Goal: Task Accomplishment & Management: Manage account settings

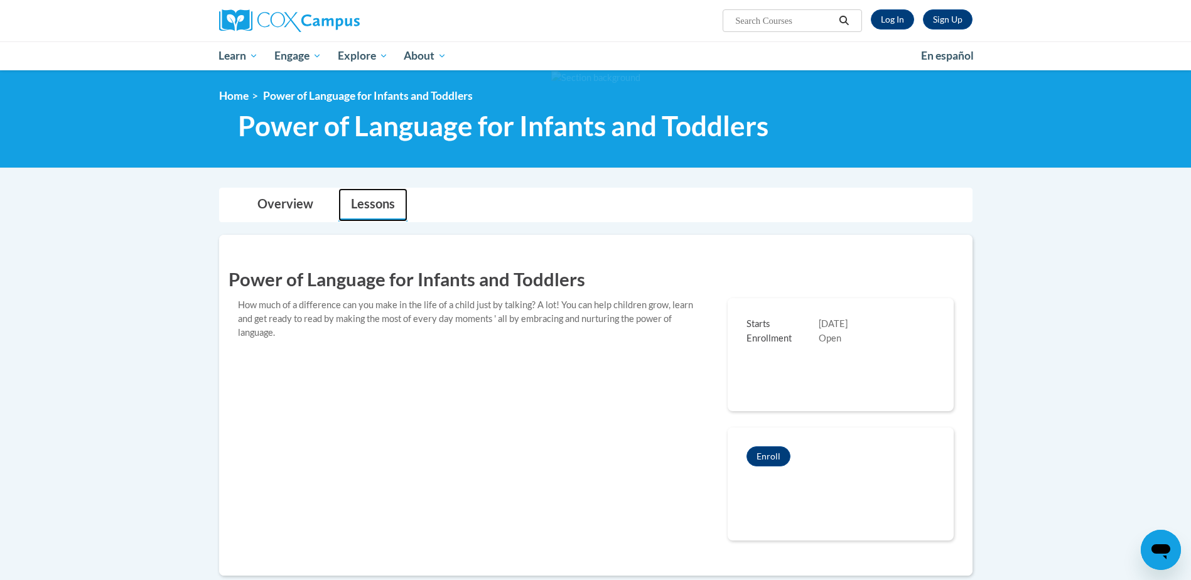
click at [372, 205] on link "Lessons" at bounding box center [372, 204] width 69 height 33
click at [280, 205] on link "Overview" at bounding box center [285, 204] width 81 height 33
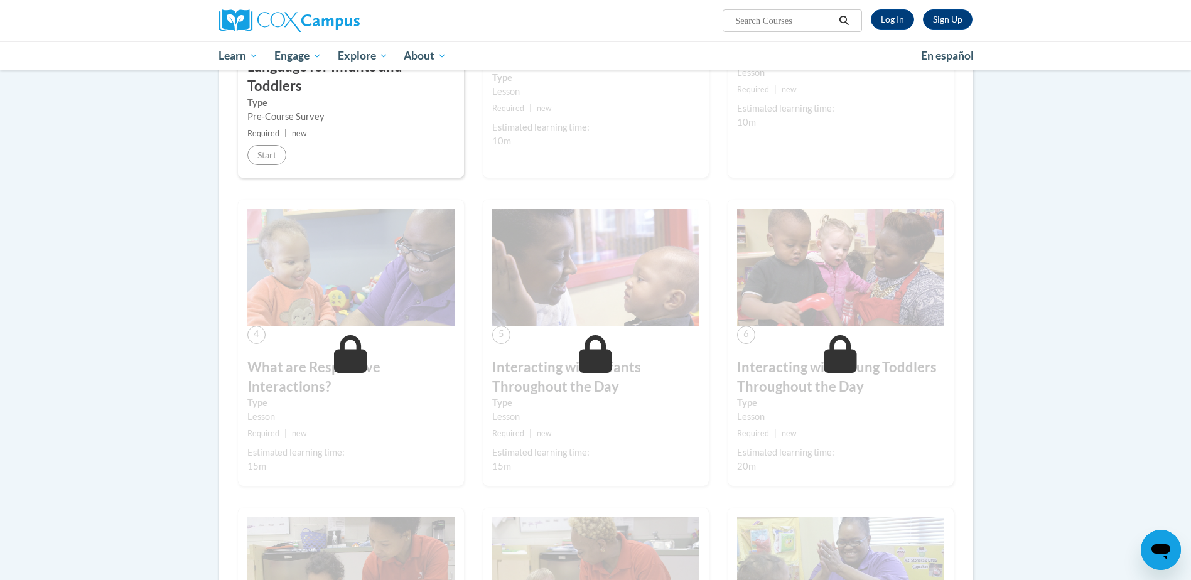
scroll to position [770, 0]
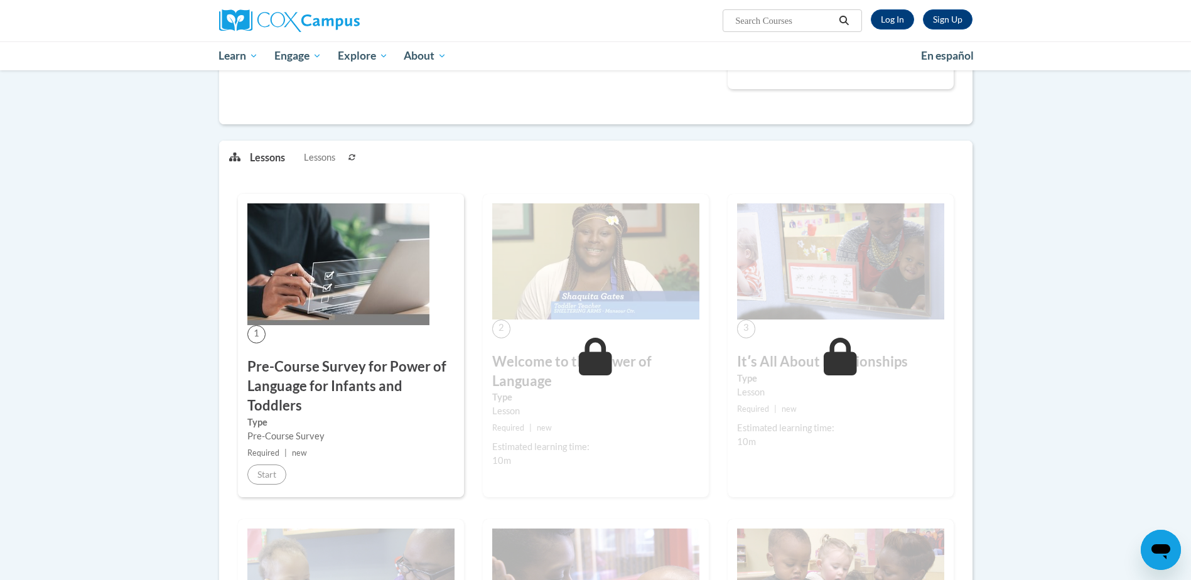
click at [394, 389] on h3 "Pre-Course Survey for Power of Language for Infants and Toddlers" at bounding box center [350, 386] width 207 height 58
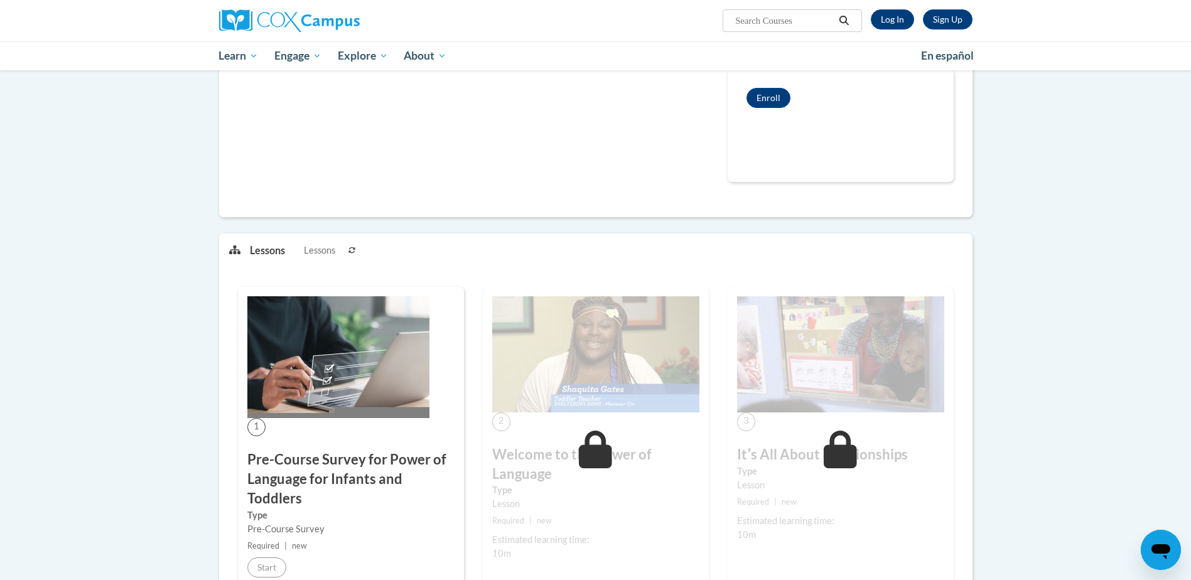
scroll to position [557, 0]
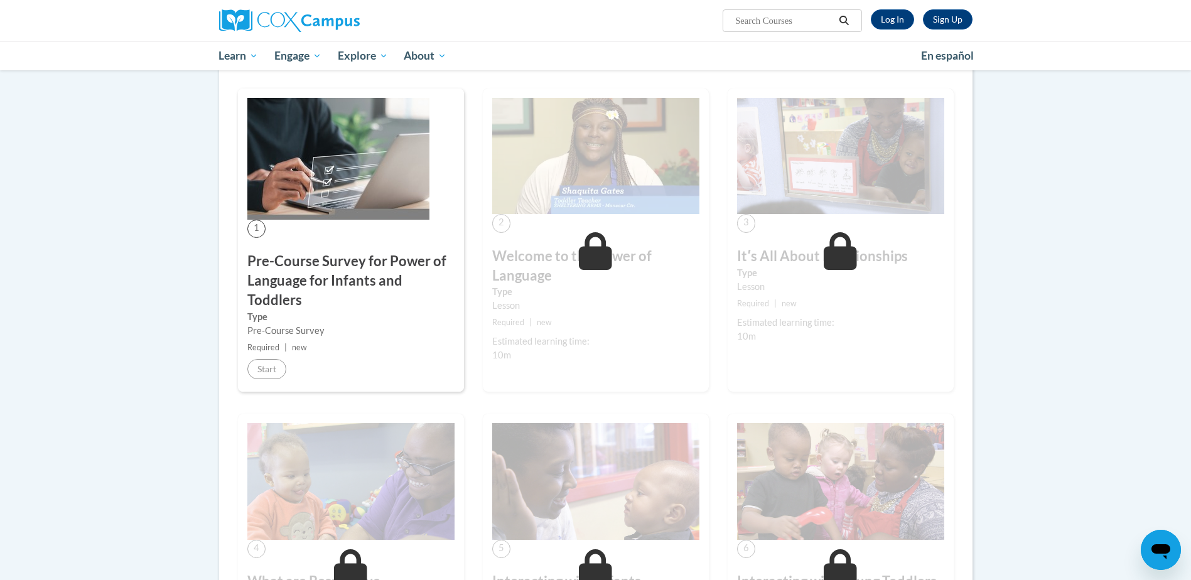
click at [1142, 172] on body "Sign Up Log In Search Search... Toggle navigation My Learning My Learning My Co…" at bounding box center [595, 575] width 1191 height 2265
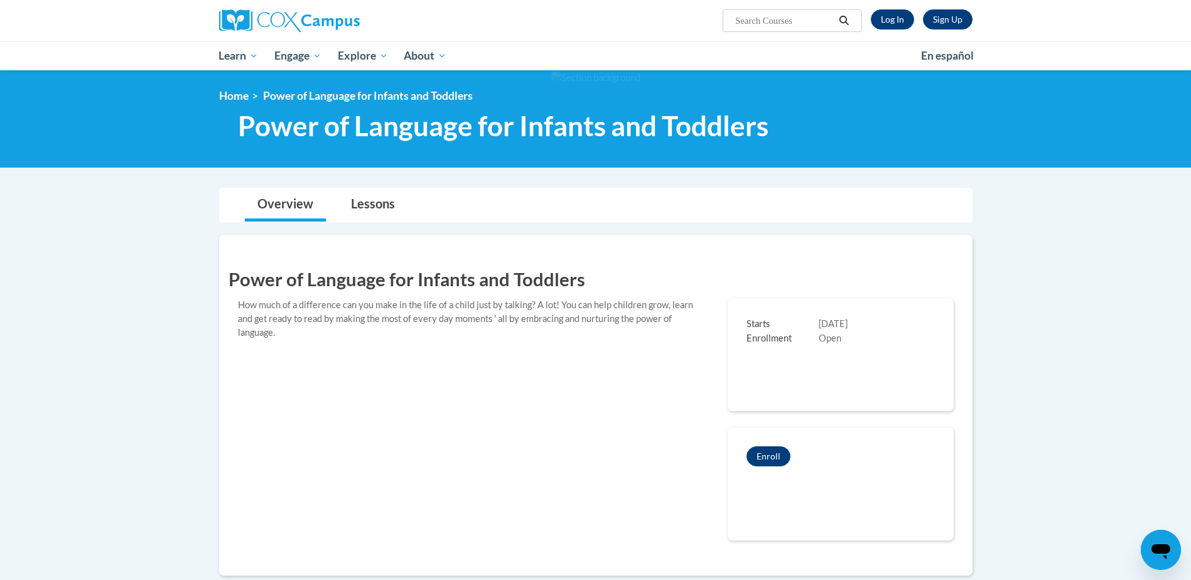
scroll to position [877, 0]
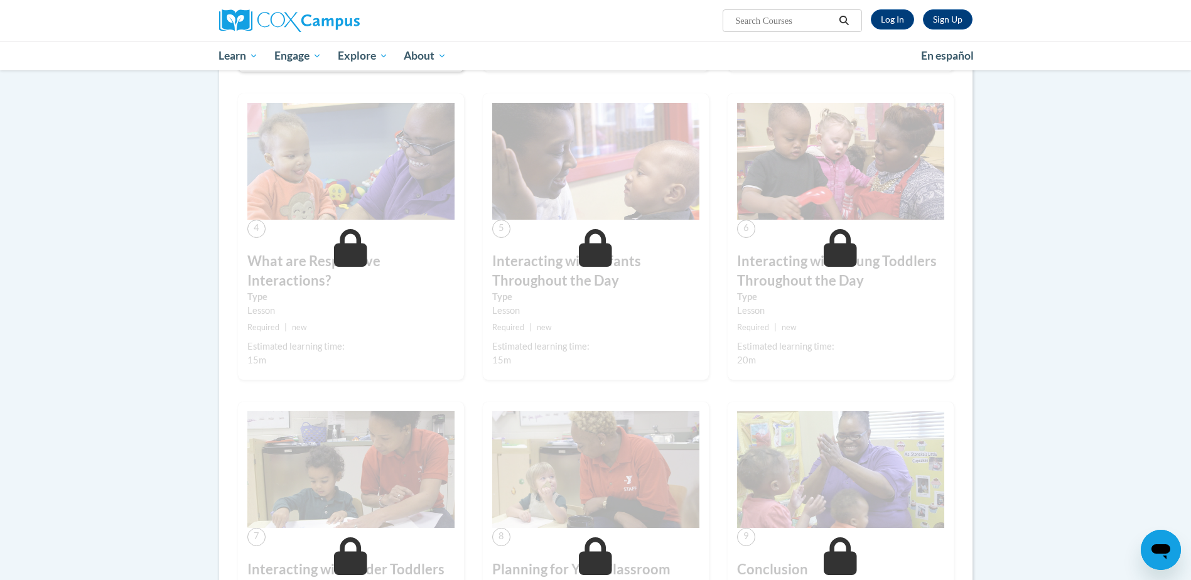
click at [1018, 334] on body "Sign Up Log In Search Search... Toggle navigation My Learning My Learning My Co…" at bounding box center [595, 255] width 1191 height 2265
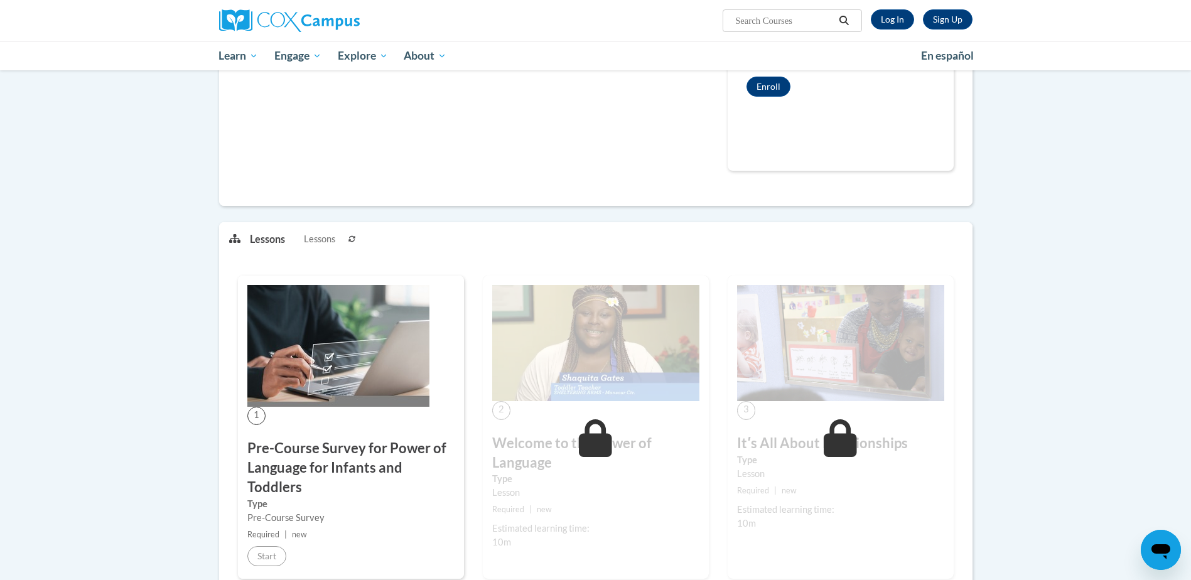
scroll to position [0, 0]
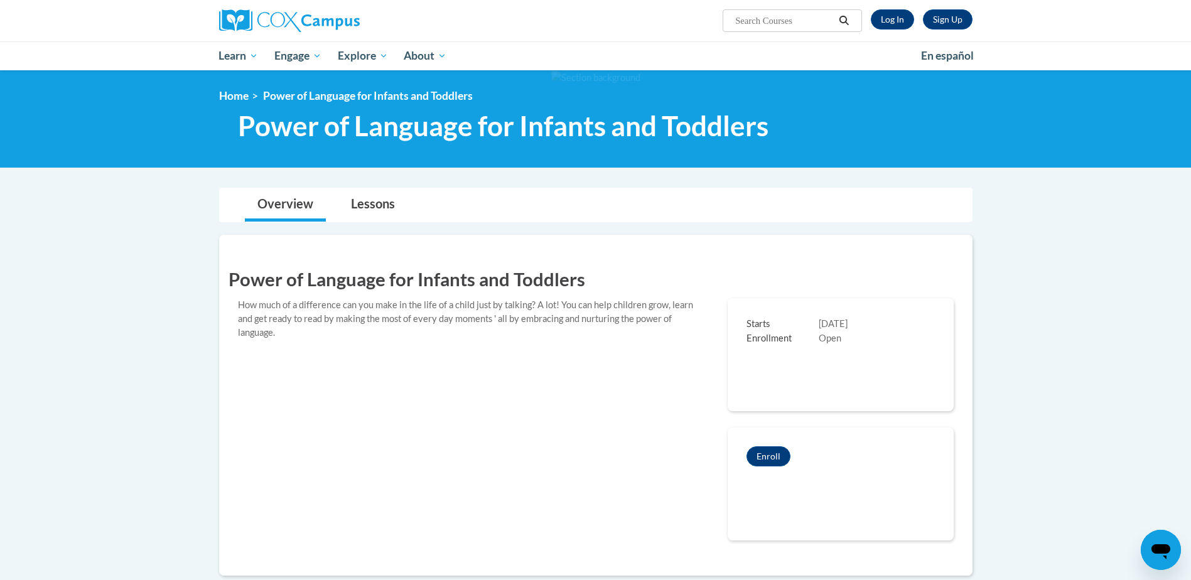
drag, startPoint x: 1098, startPoint y: 234, endPoint x: 1122, endPoint y: 512, distance: 279.2
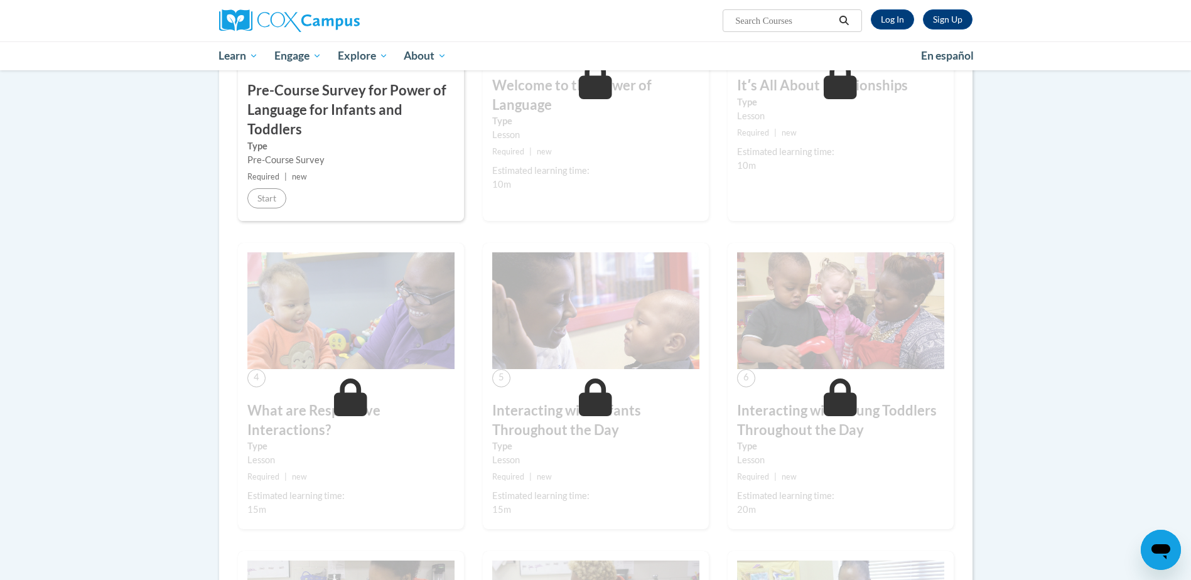
scroll to position [725, 0]
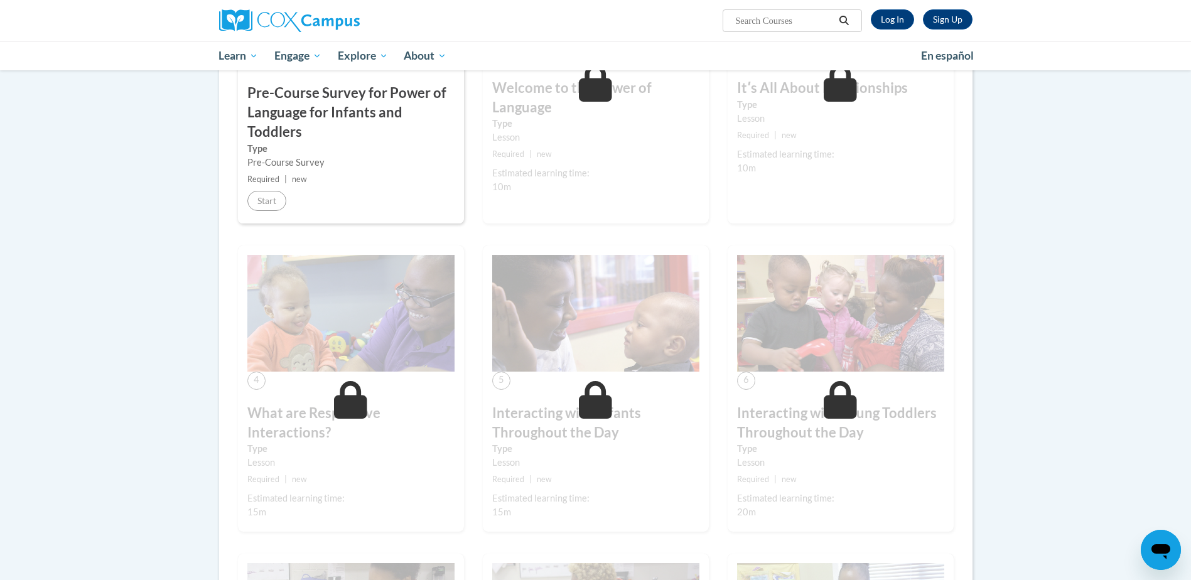
drag, startPoint x: 1109, startPoint y: 308, endPoint x: 1086, endPoint y: 244, distance: 68.1
click at [1086, 244] on body "Sign Up Log In Search Search... Toggle navigation My Learning My Learning My Co…" at bounding box center [595, 407] width 1191 height 2265
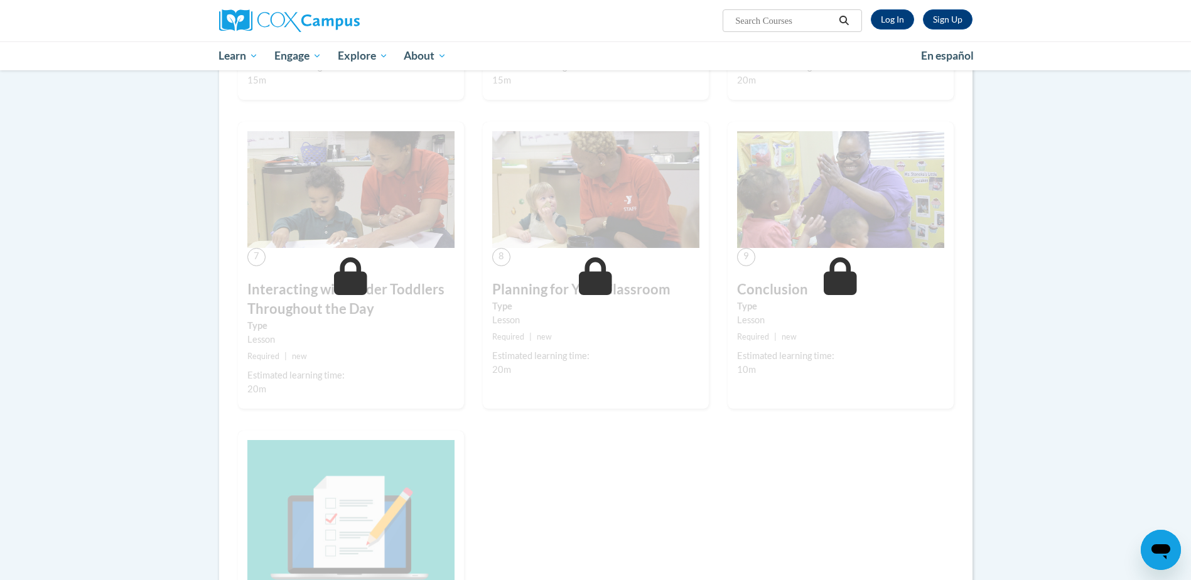
scroll to position [1158, 0]
drag, startPoint x: 412, startPoint y: 505, endPoint x: 500, endPoint y: 201, distance: 317.0
click at [500, 201] on img at bounding box center [595, 189] width 207 height 117
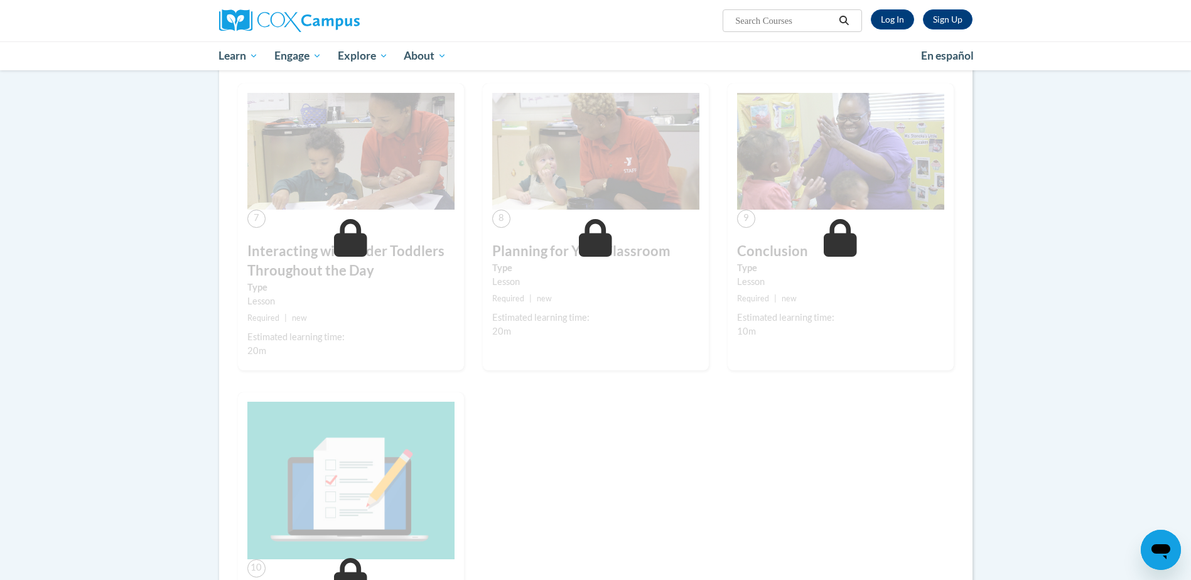
scroll to position [1195, 0]
drag, startPoint x: 909, startPoint y: 428, endPoint x: 1081, endPoint y: 128, distance: 345.4
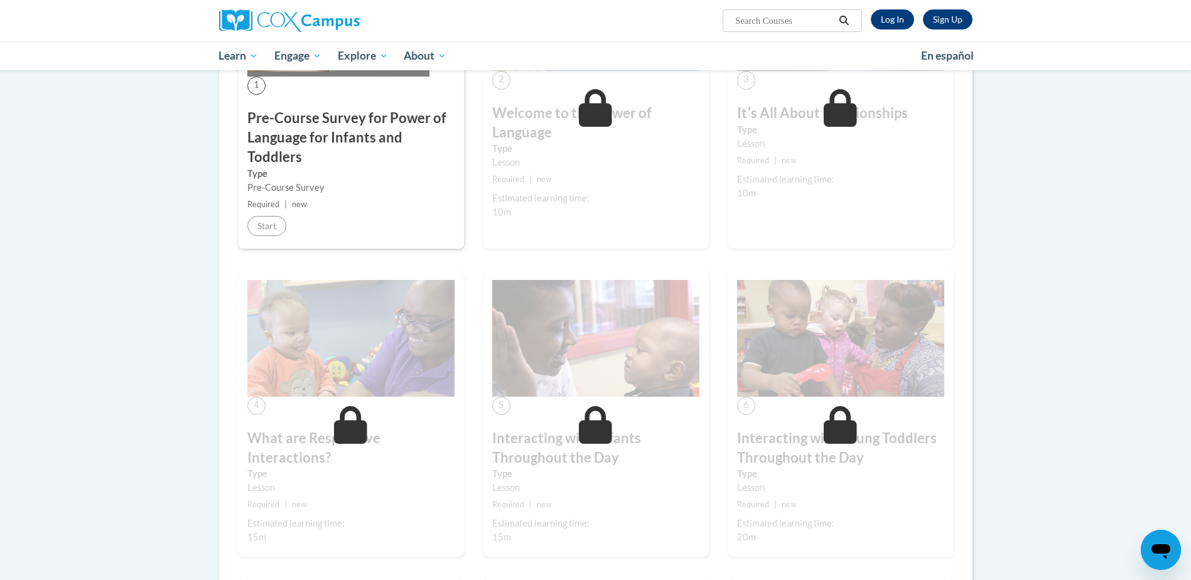
scroll to position [700, 0]
drag, startPoint x: 856, startPoint y: 273, endPoint x: 1032, endPoint y: 207, distance: 187.8
click at [1032, 207] on body "Sign Up Log In Search Search... Toggle navigation My Learning My Learning My Co…" at bounding box center [595, 432] width 1191 height 2265
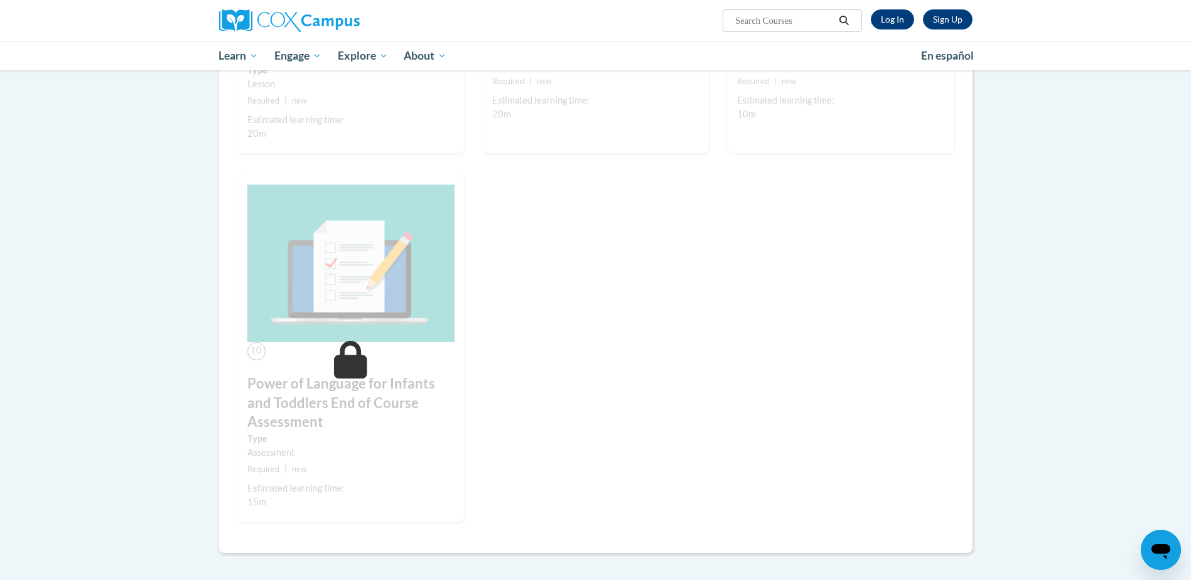
scroll to position [1411, 0]
click at [357, 375] on icon at bounding box center [350, 362] width 33 height 38
click at [374, 288] on img at bounding box center [350, 265] width 207 height 158
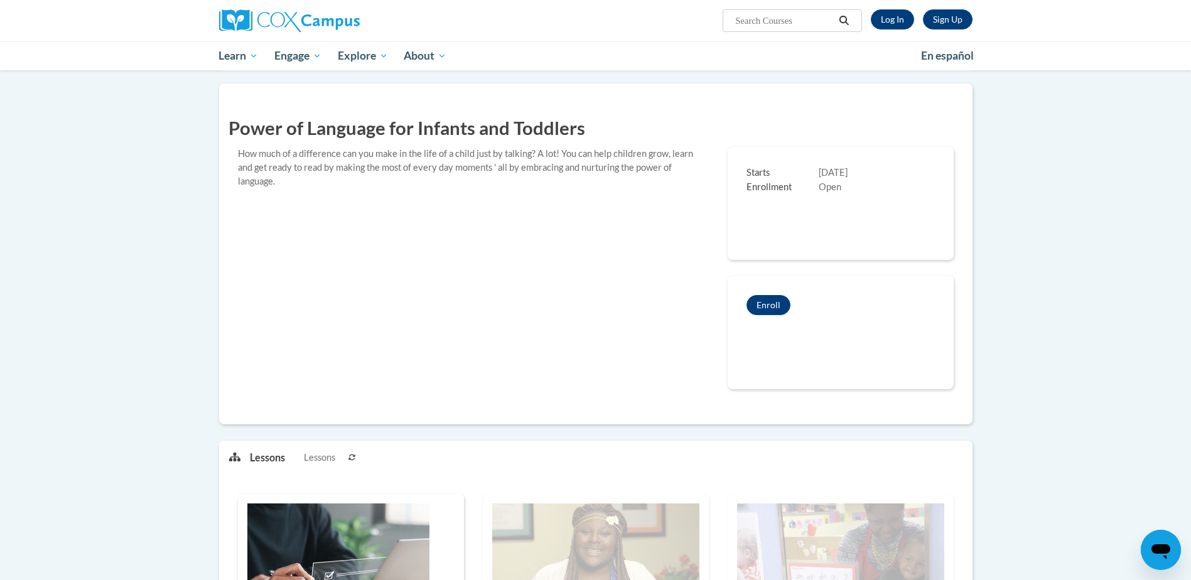
scroll to position [0, 0]
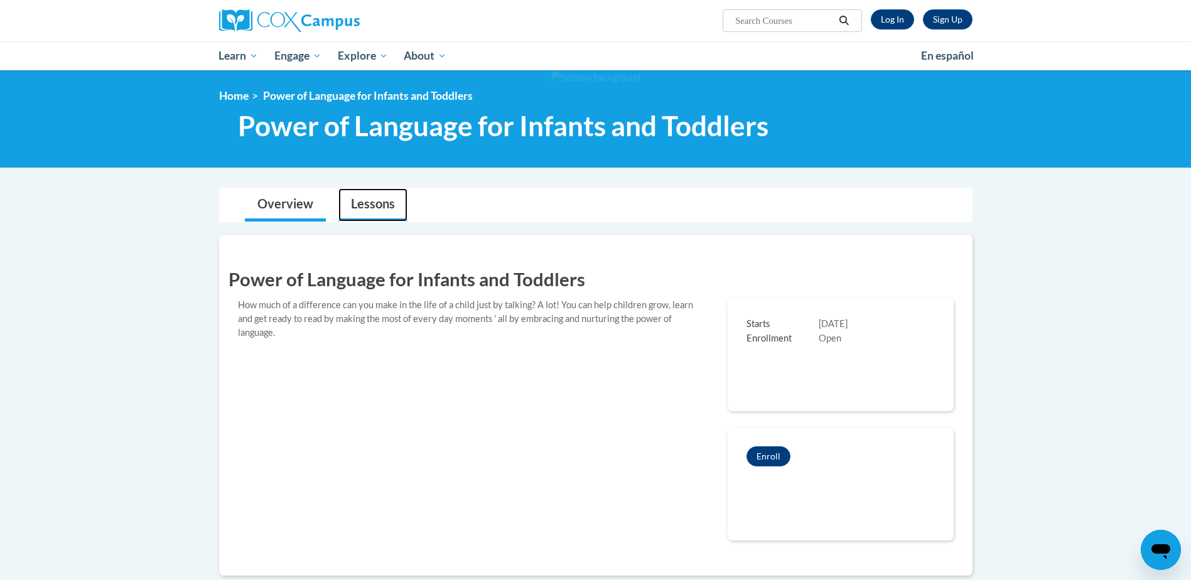
click at [375, 203] on link "Lessons" at bounding box center [372, 204] width 69 height 33
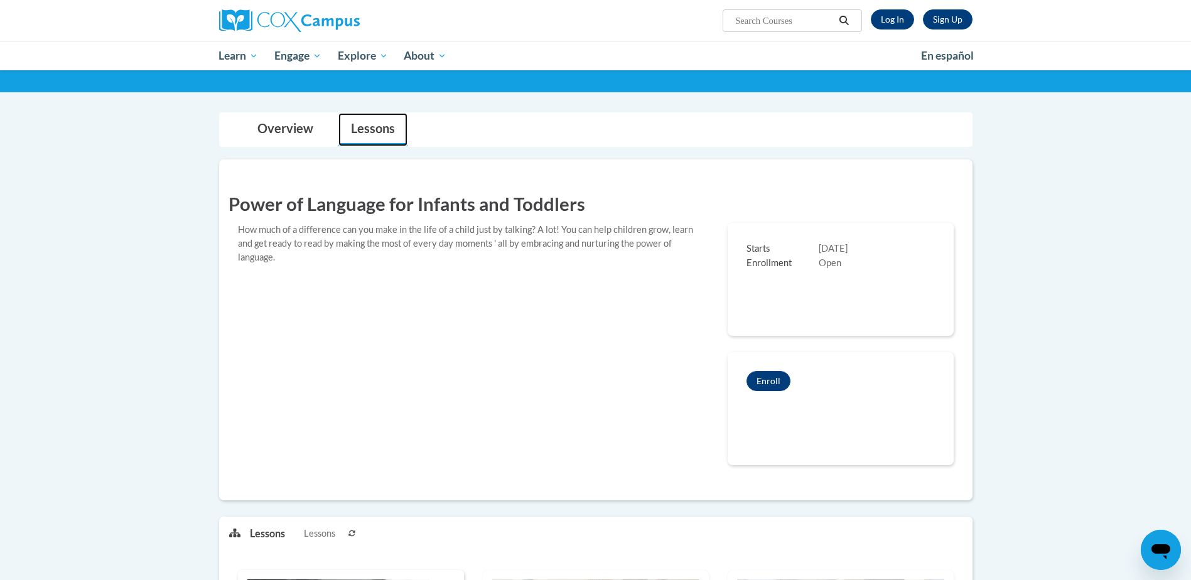
scroll to position [75, 0]
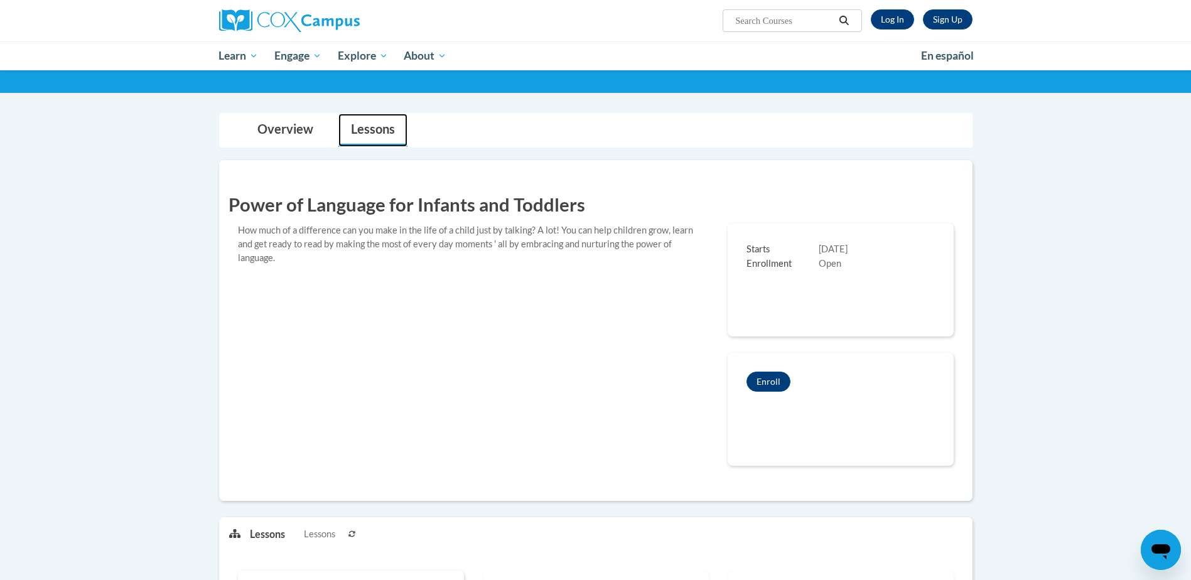
click at [389, 124] on link "Lessons" at bounding box center [372, 130] width 69 height 33
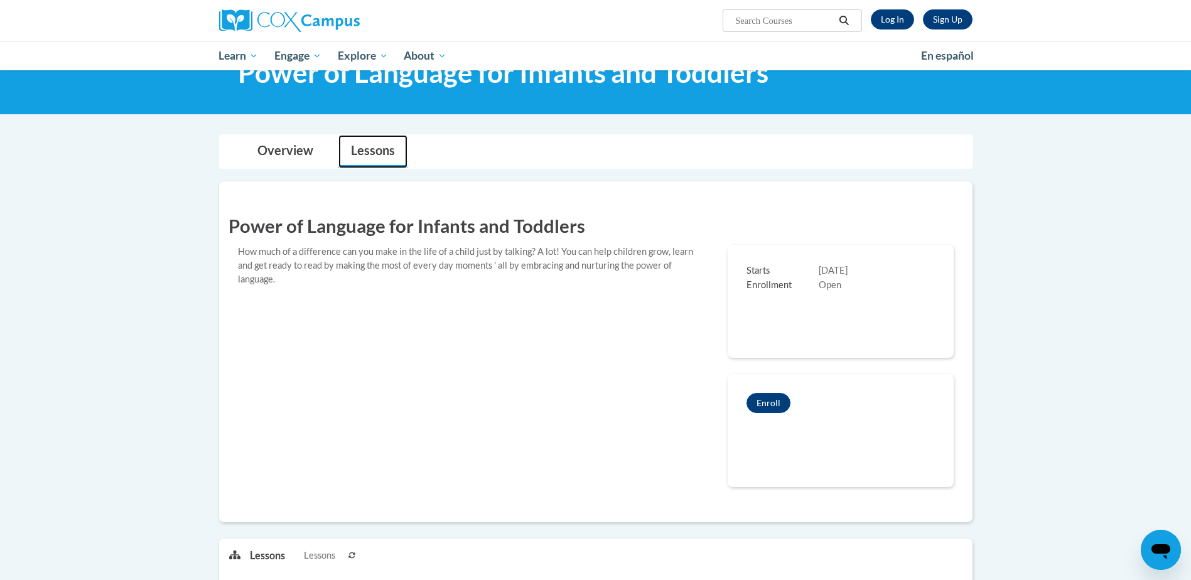
scroll to position [0, 0]
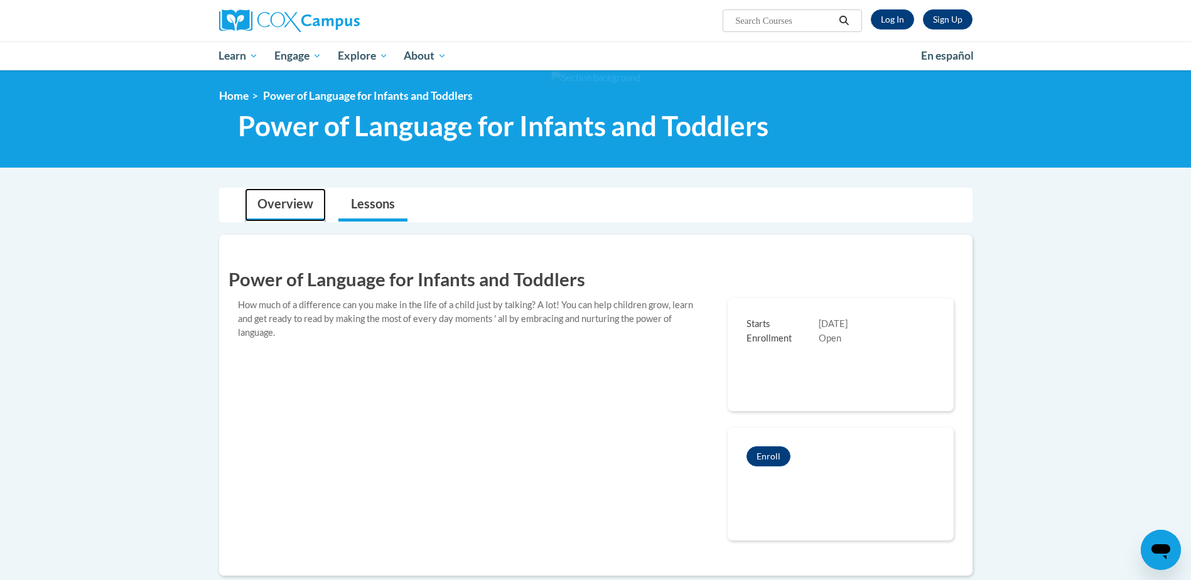
click at [283, 209] on link "Overview" at bounding box center [285, 204] width 81 height 33
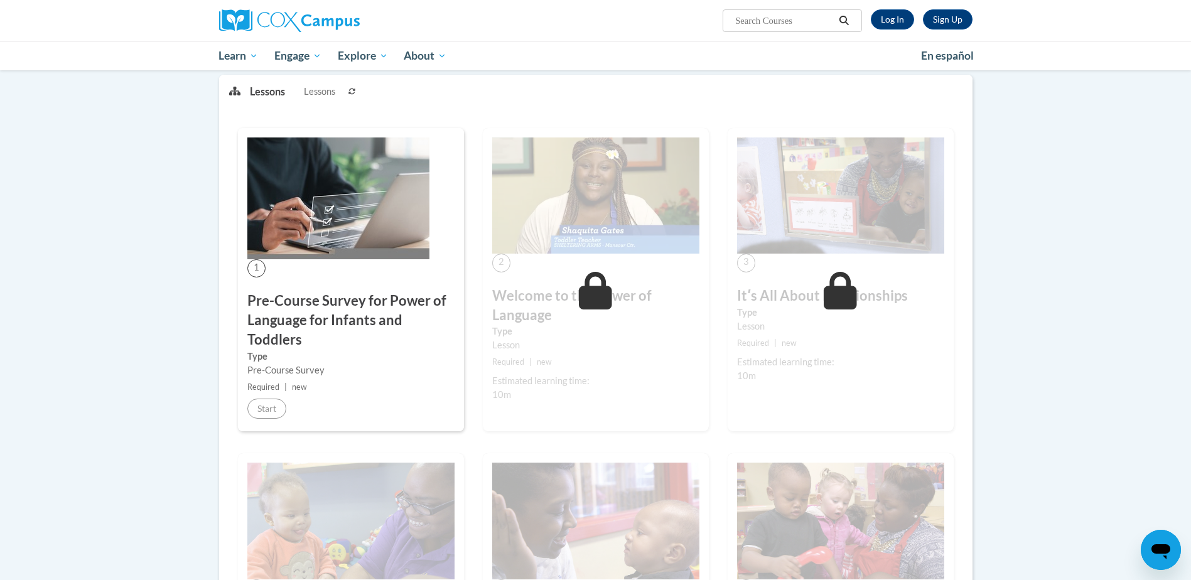
scroll to position [514, 0]
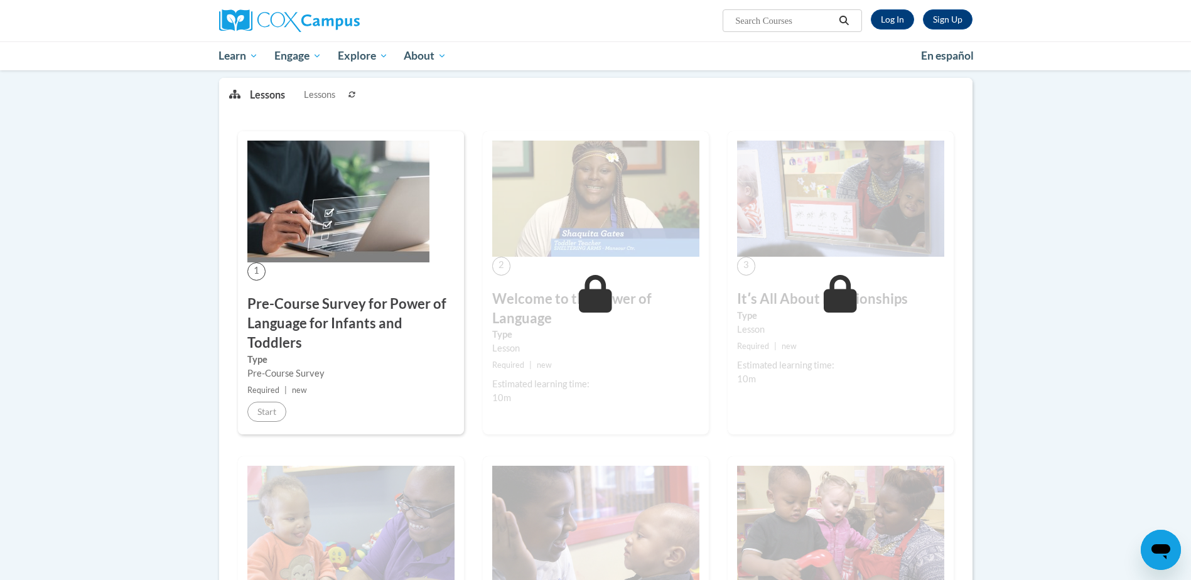
click at [310, 316] on h3 "Pre-Course Survey for Power of Language for Infants and Toddlers" at bounding box center [350, 323] width 207 height 58
click at [745, 285] on div "3 Itʹs All About Relationships Type Lesson Required | new Estimated learning ti…" at bounding box center [841, 282] width 226 height 303
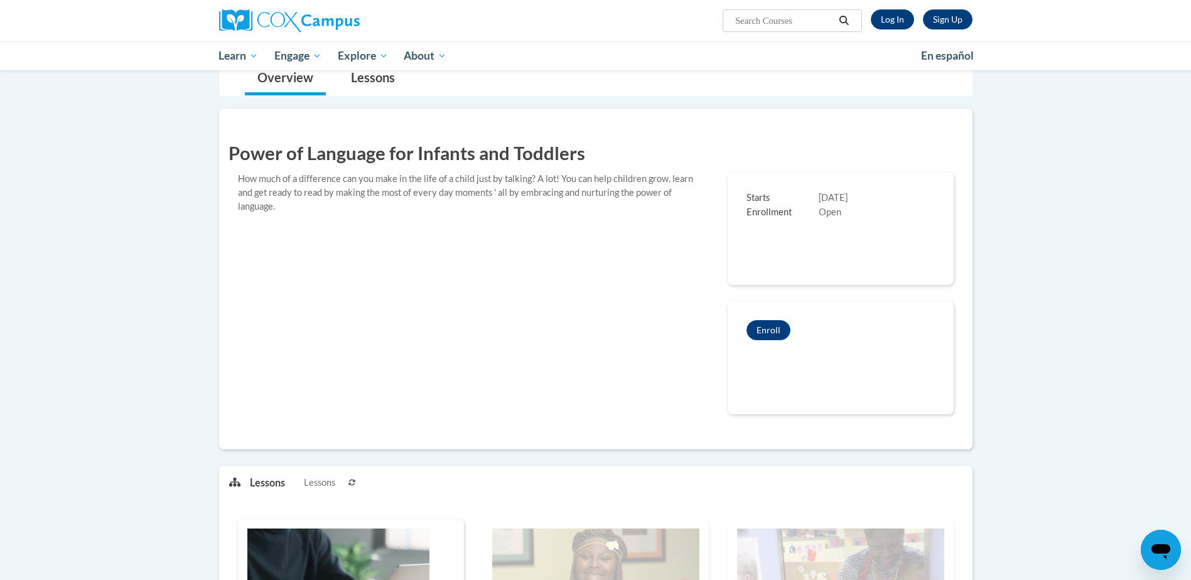
scroll to position [0, 0]
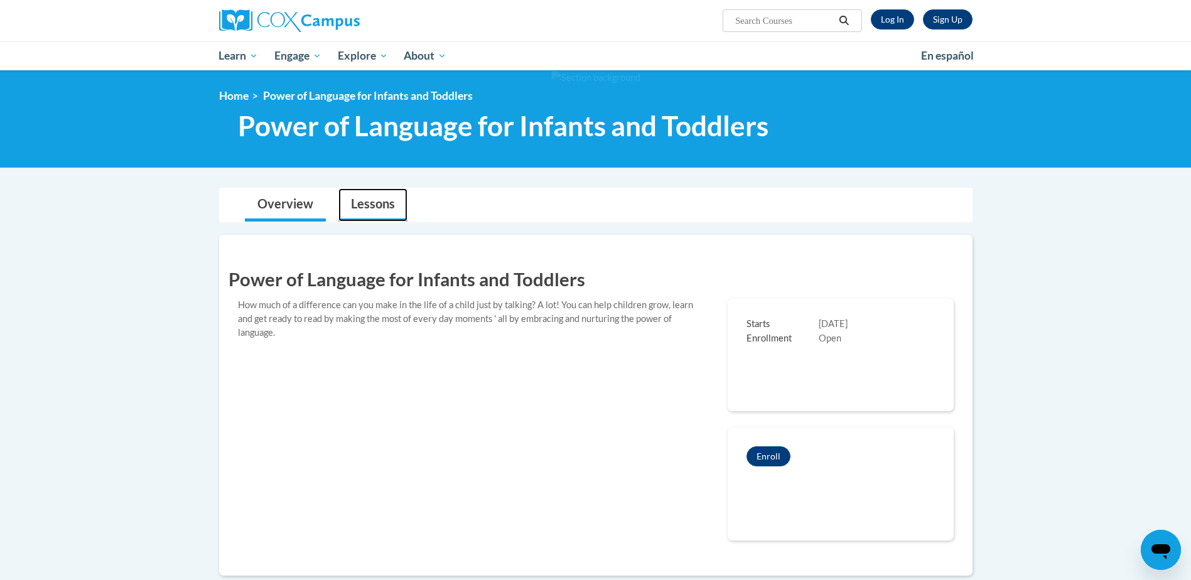
click at [365, 202] on link "Lessons" at bounding box center [372, 204] width 69 height 33
click at [386, 205] on link "Lessons" at bounding box center [372, 204] width 69 height 33
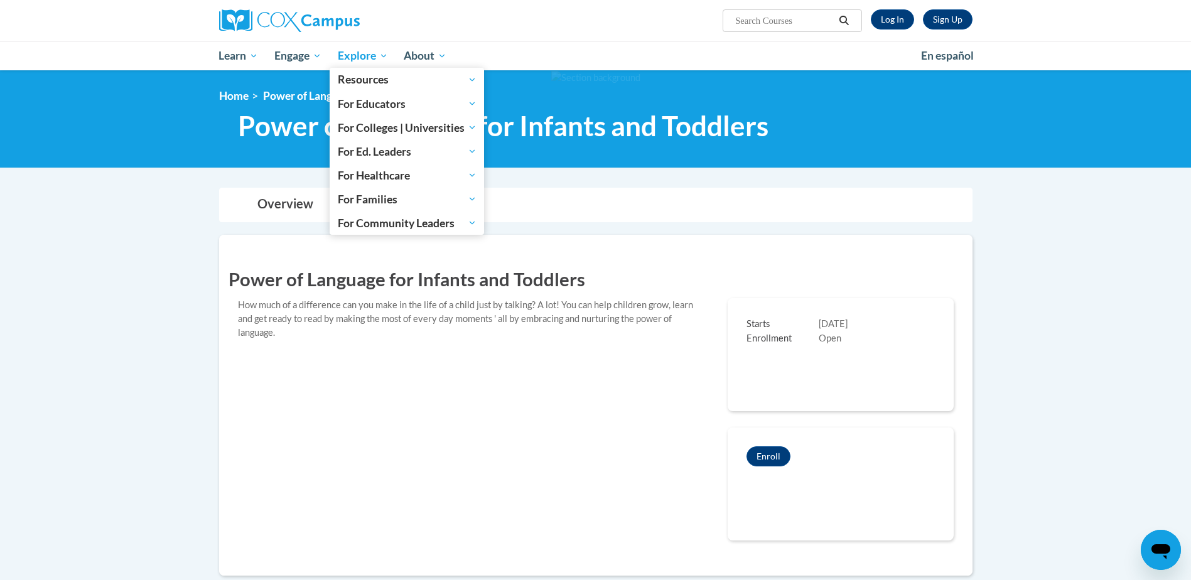
click at [350, 58] on span "Explore" at bounding box center [363, 55] width 50 height 15
click at [373, 57] on span "Explore" at bounding box center [363, 55] width 50 height 15
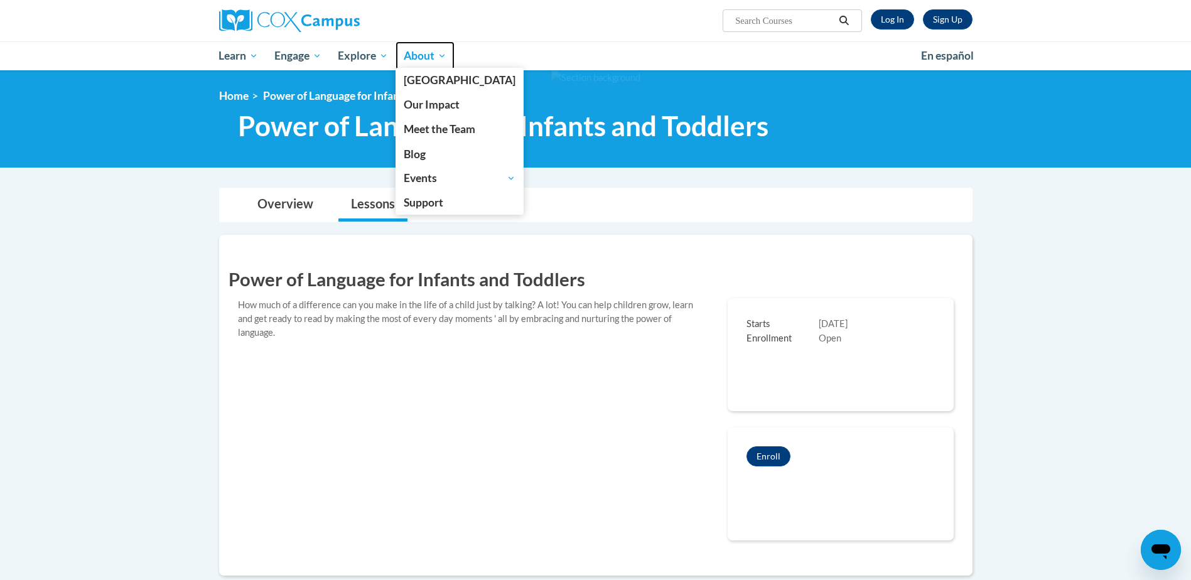
click at [422, 51] on span "About" at bounding box center [425, 55] width 43 height 15
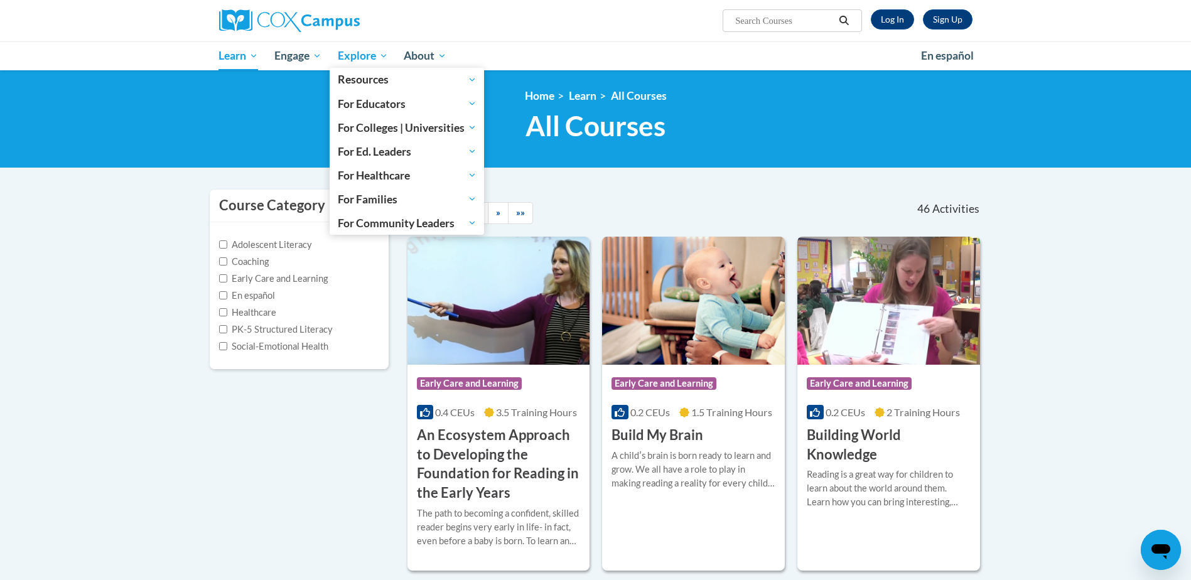
click at [345, 55] on span "Explore" at bounding box center [363, 55] width 50 height 15
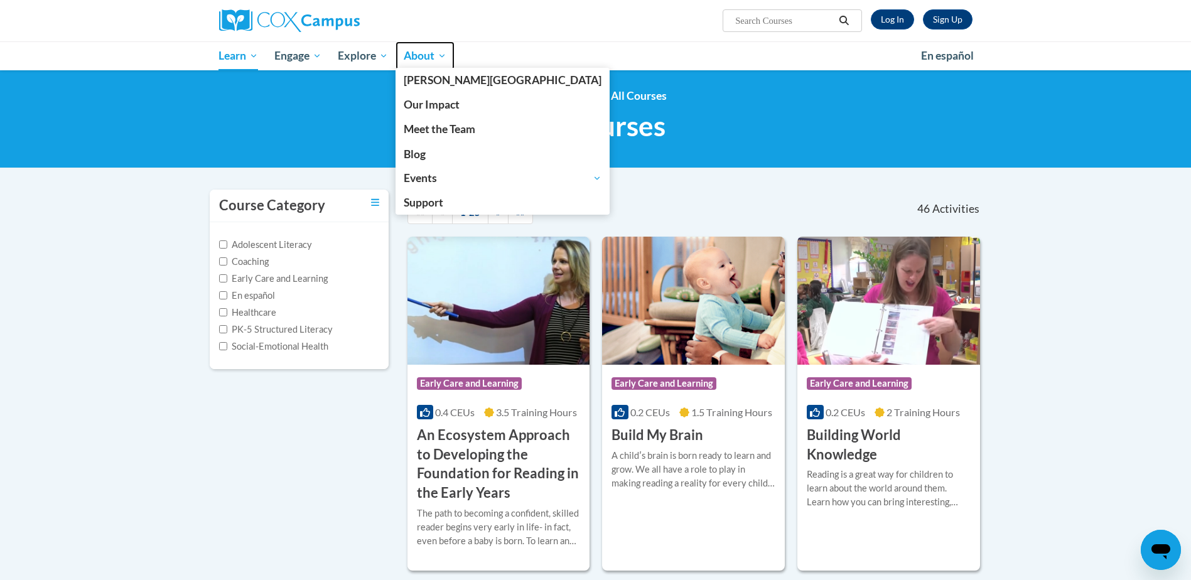
click at [429, 46] on link "About" at bounding box center [425, 55] width 59 height 29
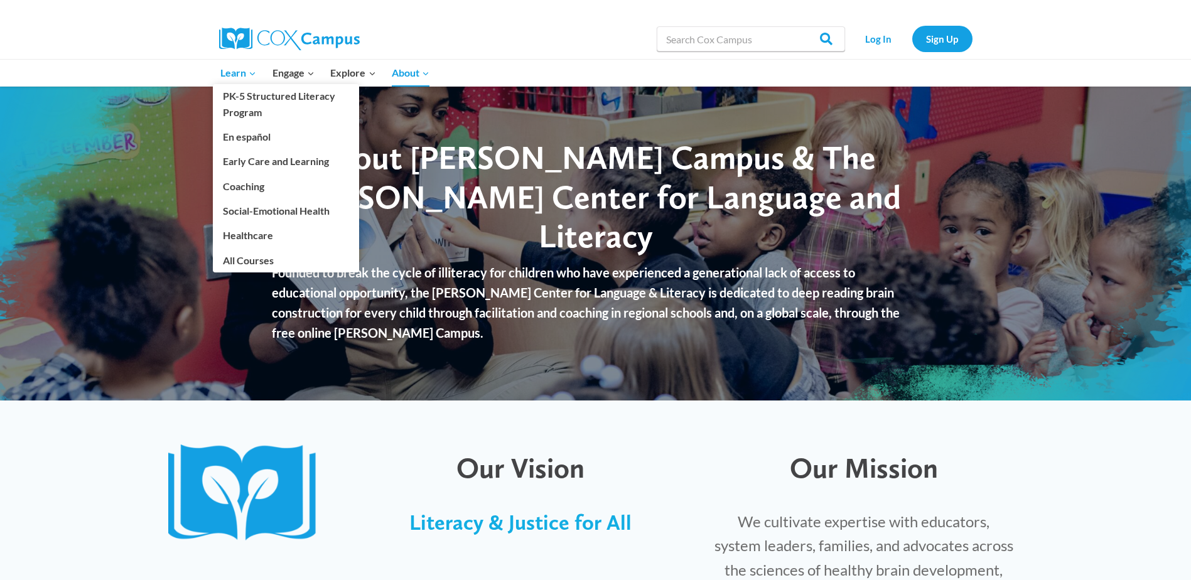
click at [234, 73] on span "Learn Expand" at bounding box center [238, 73] width 36 height 16
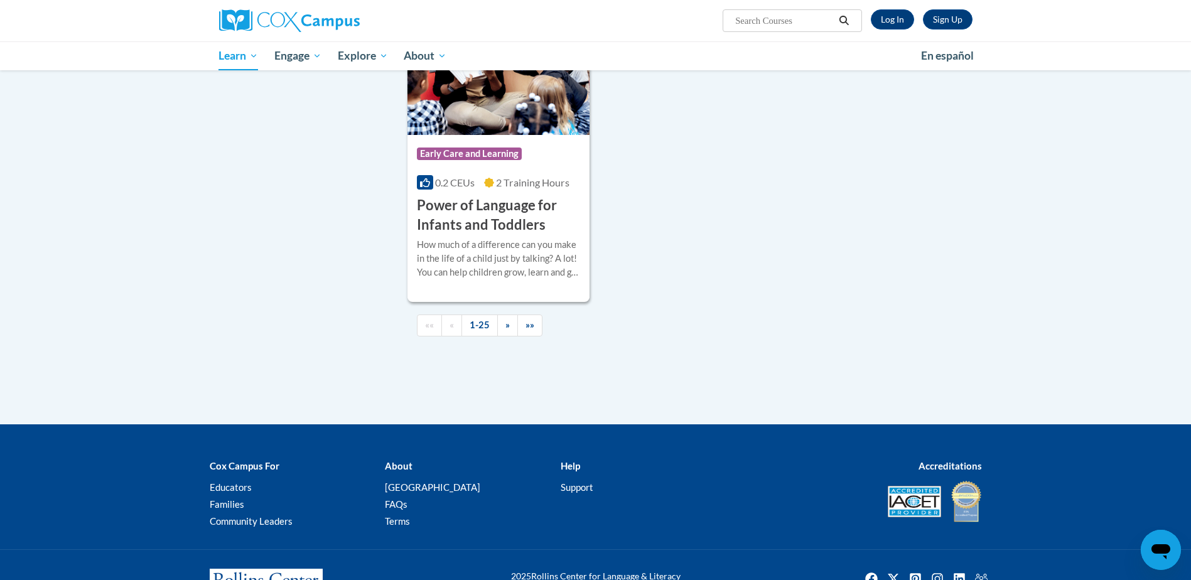
scroll to position [2910, 0]
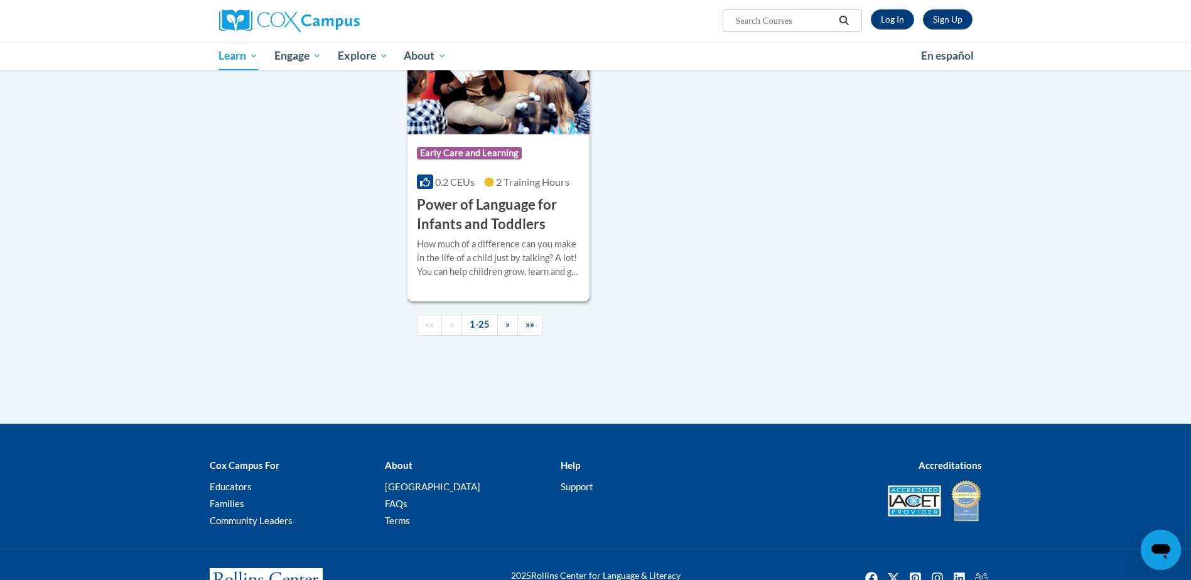
click at [475, 188] on span "0.2 CEUs" at bounding box center [455, 182] width 40 height 12
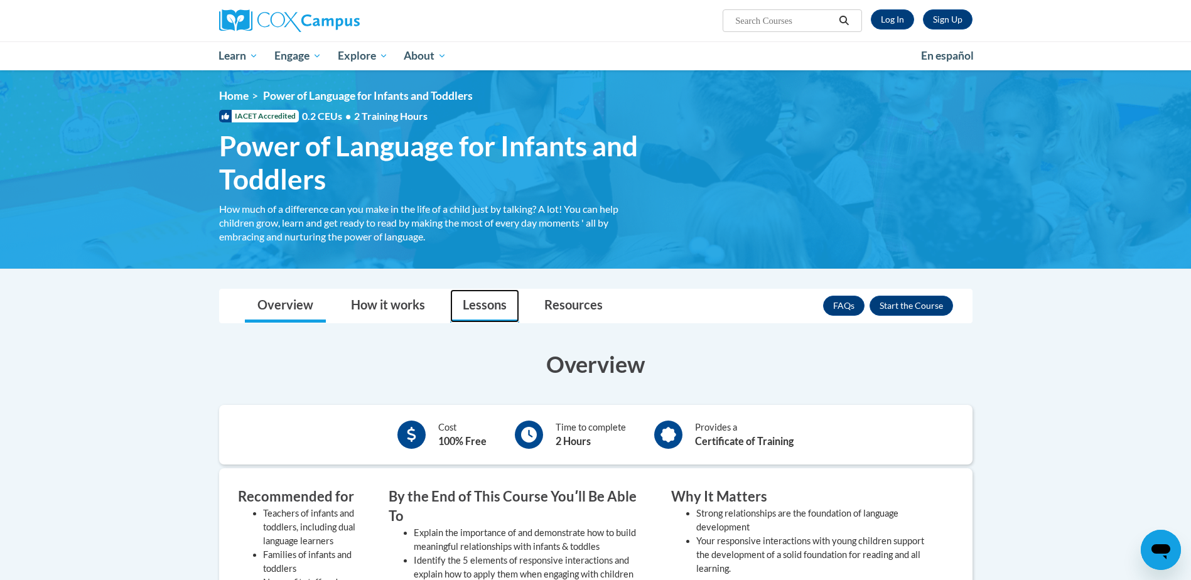
click at [480, 306] on link "Lessons" at bounding box center [484, 305] width 69 height 33
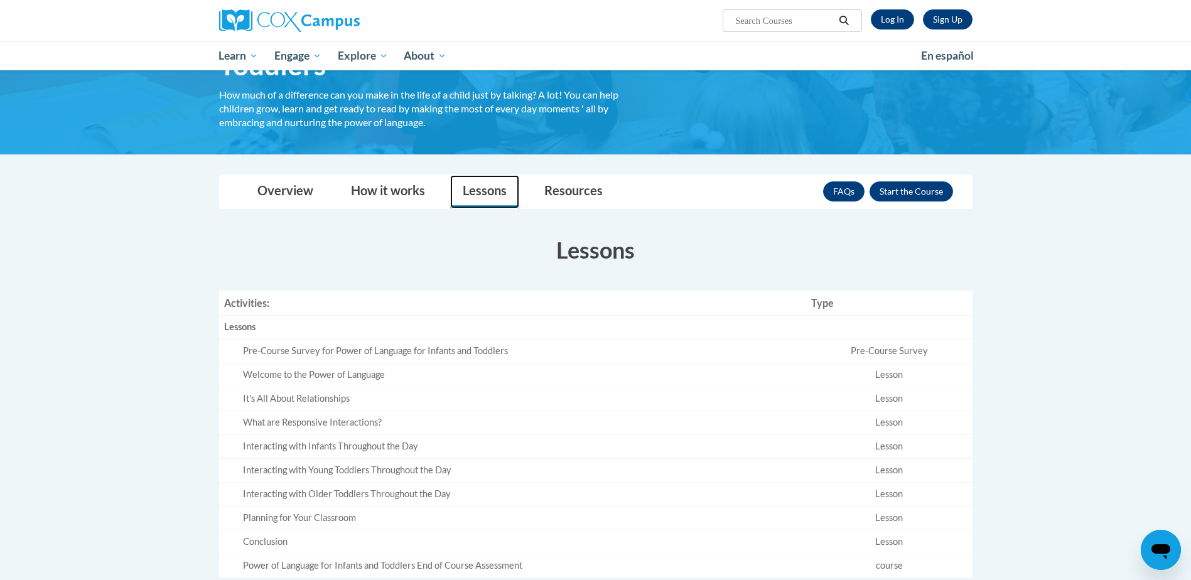
scroll to position [116, 0]
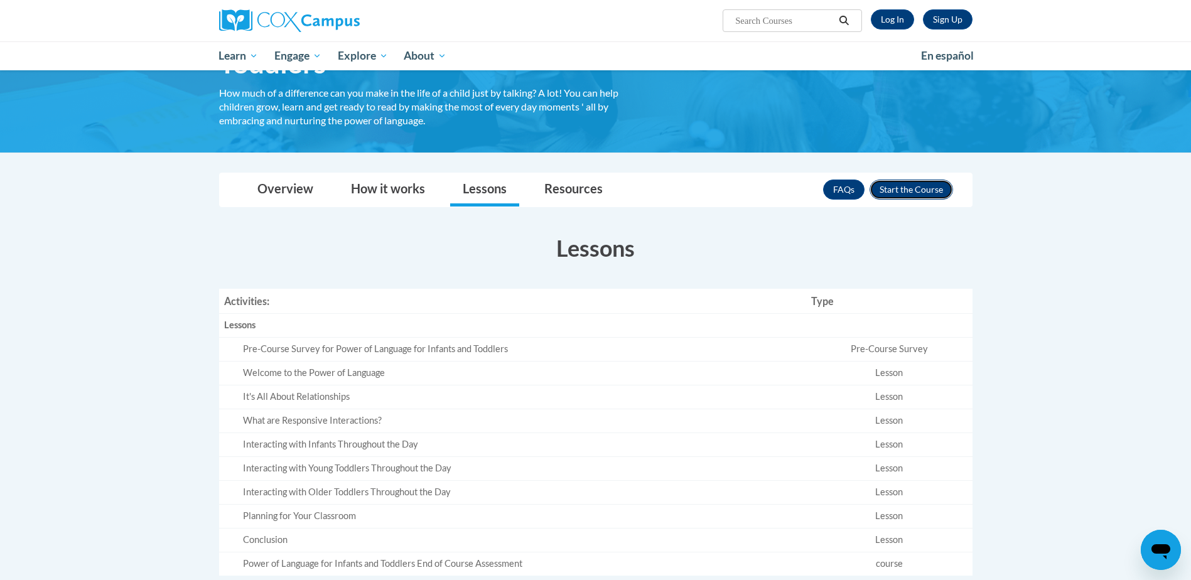
click at [924, 183] on button "Enroll" at bounding box center [912, 190] width 84 height 20
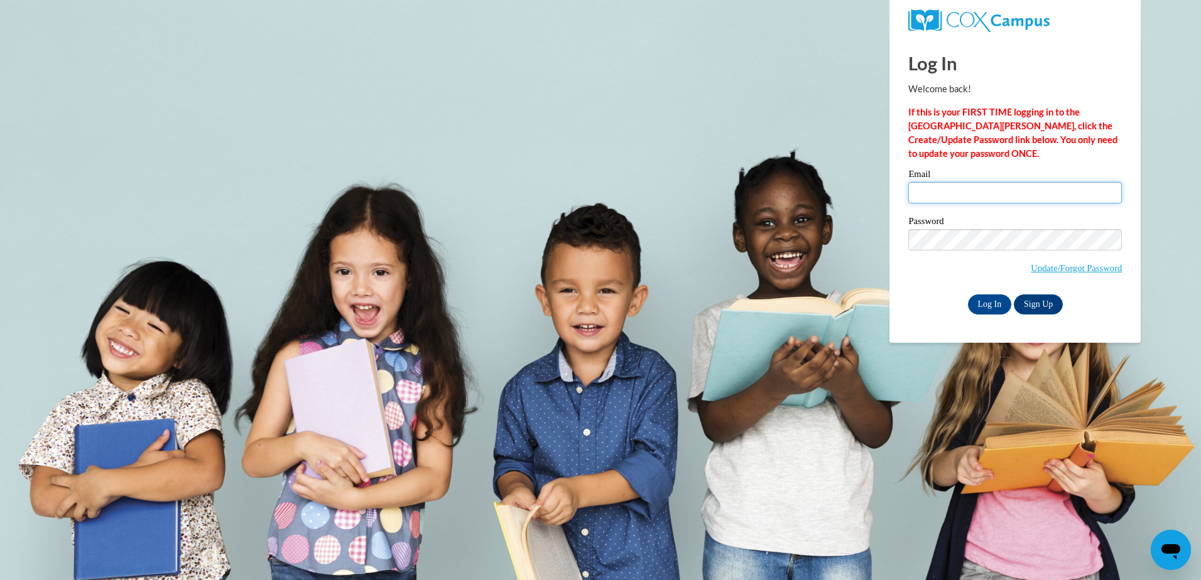
click at [962, 193] on input "Email" at bounding box center [1014, 192] width 213 height 21
type input "franciscanrom@gmail.com"
click at [960, 225] on label "Password" at bounding box center [1014, 223] width 213 height 13
click at [968, 294] on input "Log In" at bounding box center [990, 304] width 44 height 20
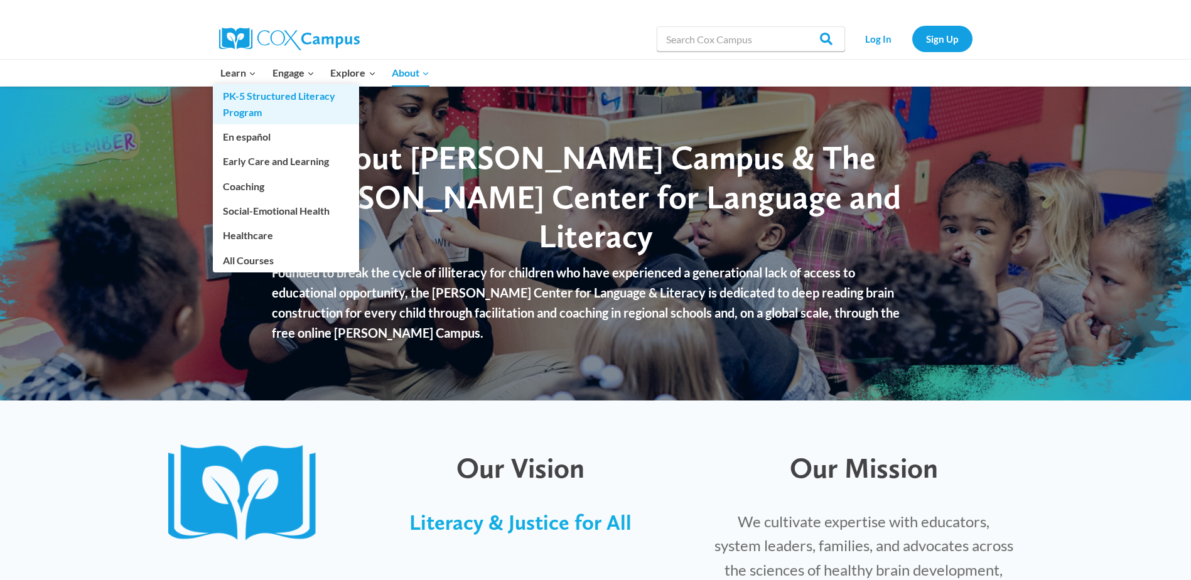
click at [252, 95] on link "PK-5 Structured Literacy Program" at bounding box center [286, 104] width 146 height 40
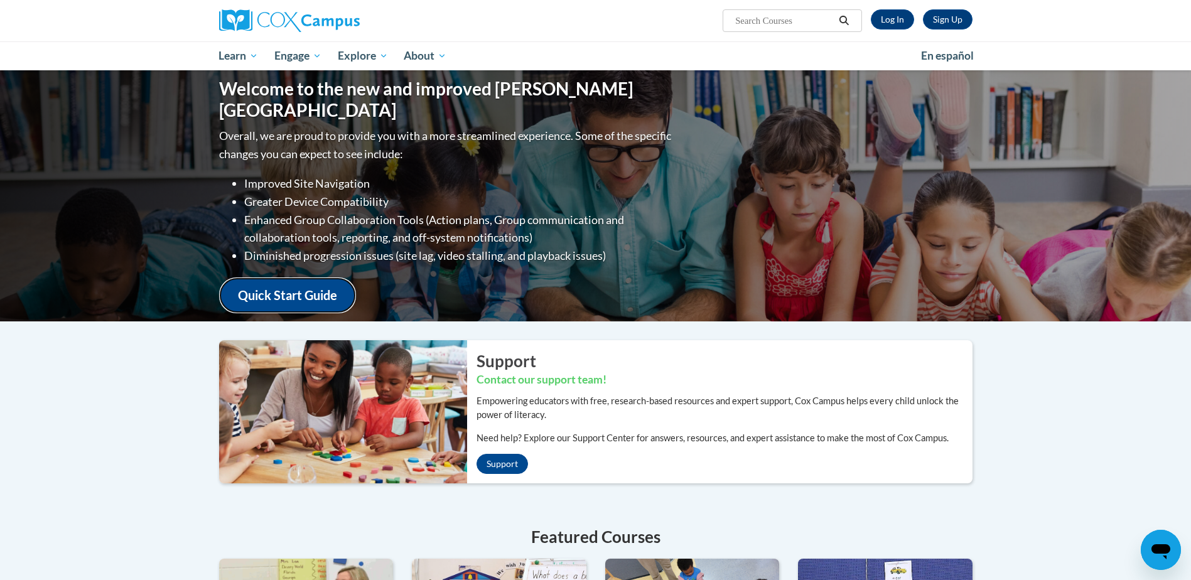
click at [301, 286] on link "Quick Start Guide" at bounding box center [287, 296] width 137 height 36
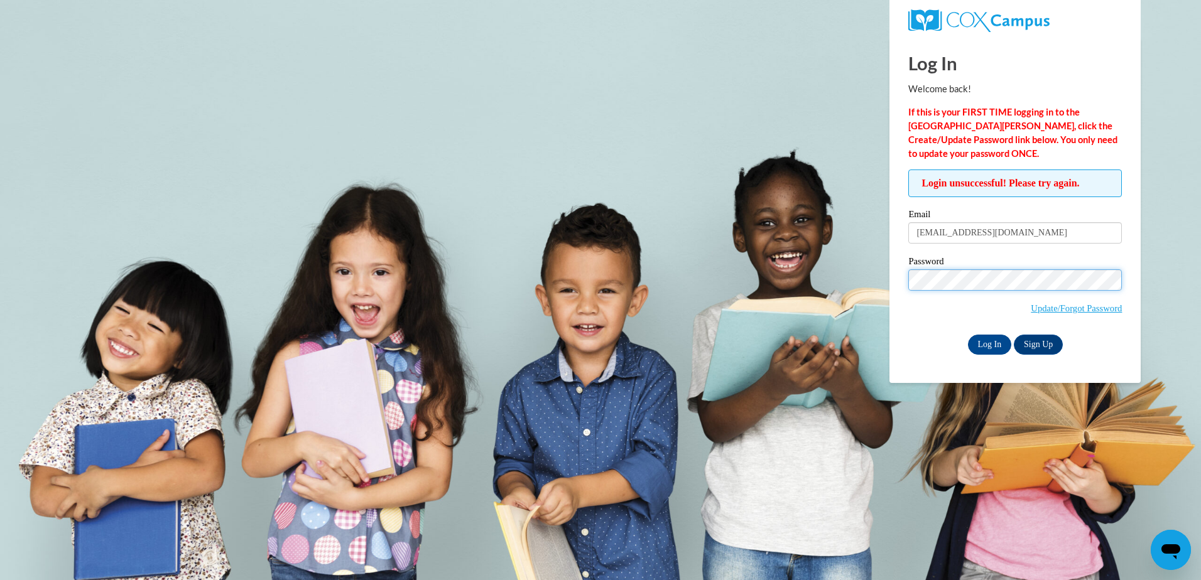
click at [968, 335] on input "Log In" at bounding box center [990, 345] width 44 height 20
click at [1045, 306] on link "Update/Forgot Password" at bounding box center [1075, 308] width 91 height 10
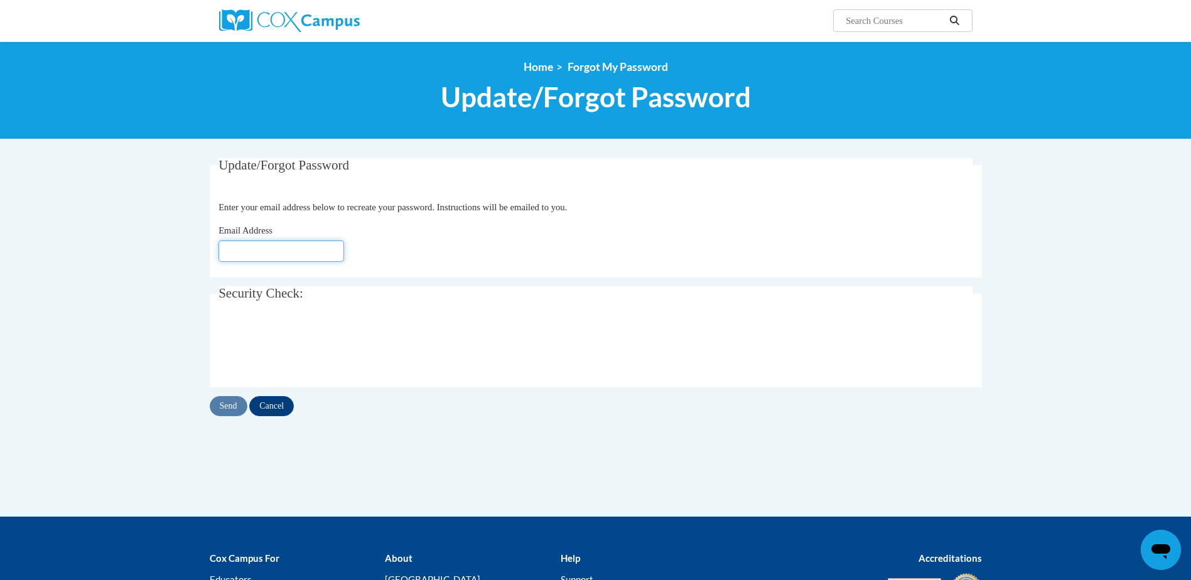
click at [292, 247] on input "Email Address" at bounding box center [282, 250] width 126 height 21
type input "[EMAIL_ADDRESS][DOMAIN_NAME]"
click at [227, 409] on input "Send" at bounding box center [229, 406] width 38 height 20
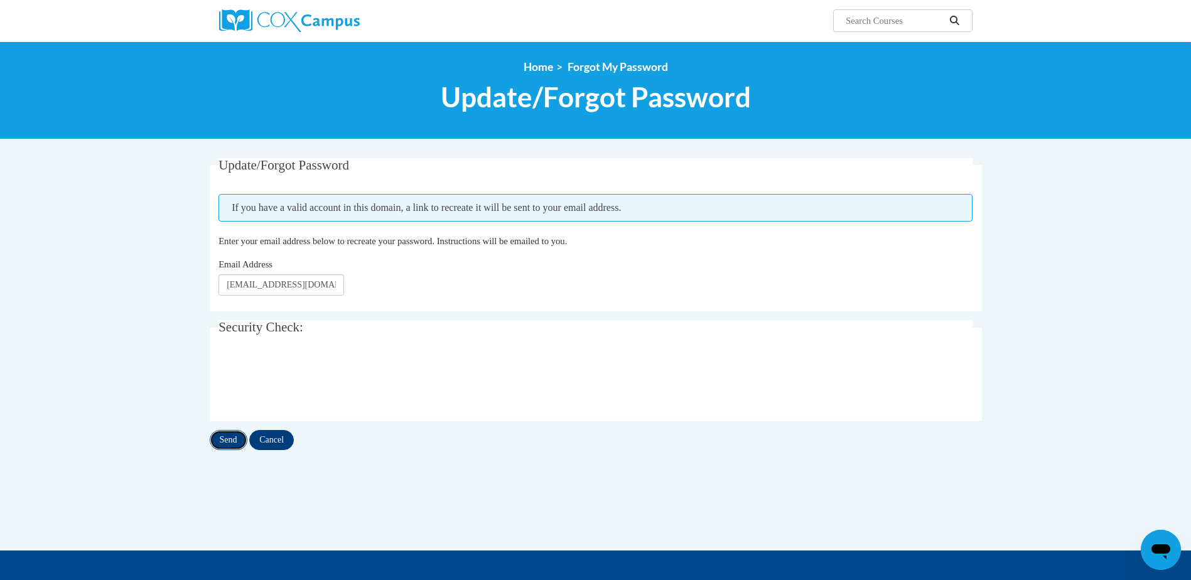
click at [224, 441] on input "Send" at bounding box center [229, 440] width 38 height 20
click at [230, 435] on input "Send" at bounding box center [229, 440] width 38 height 20
